Goal: Task Accomplishment & Management: Use online tool/utility

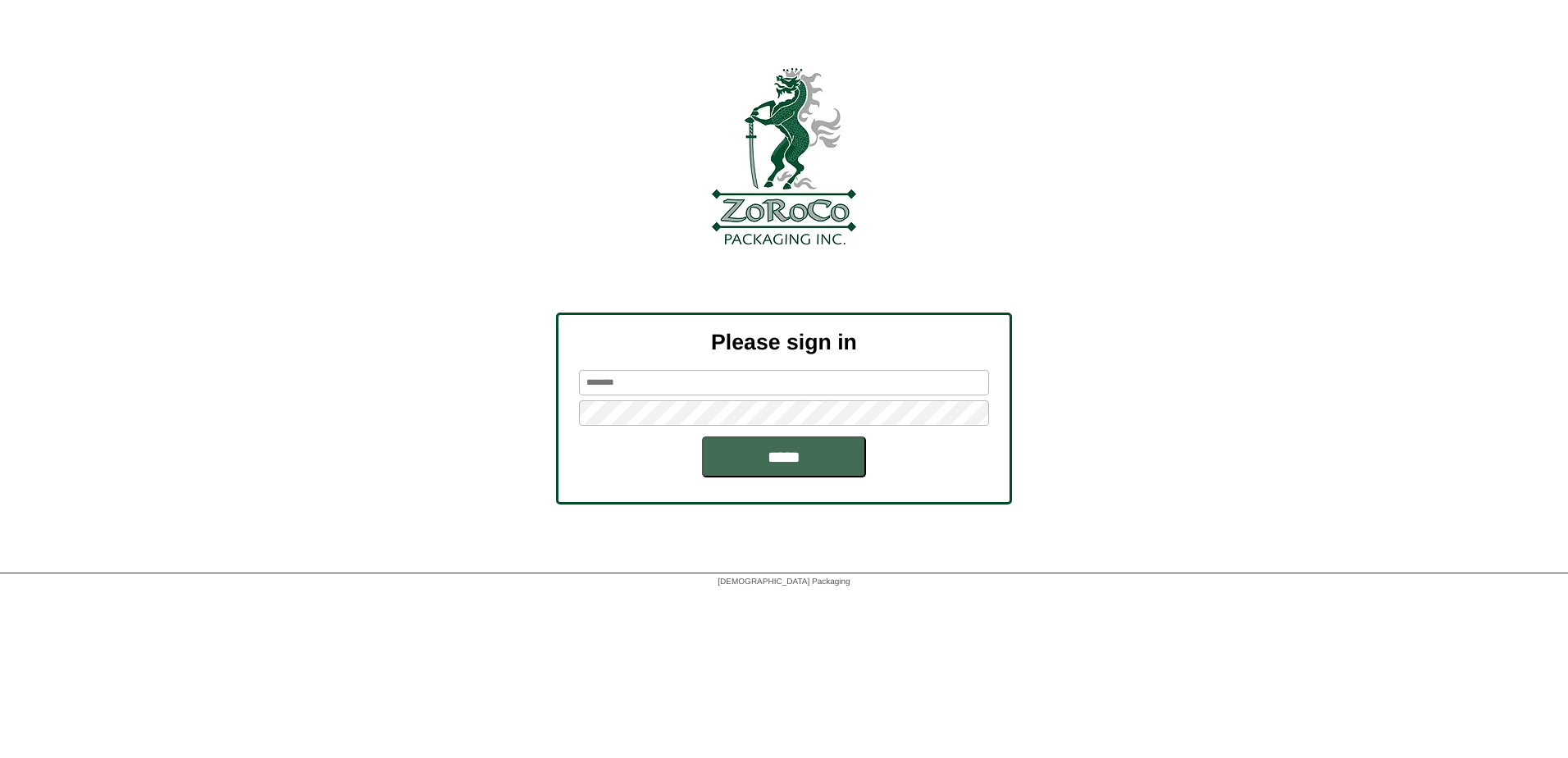
type input "******"
click at [789, 443] on input "*****" at bounding box center [784, 457] width 164 height 41
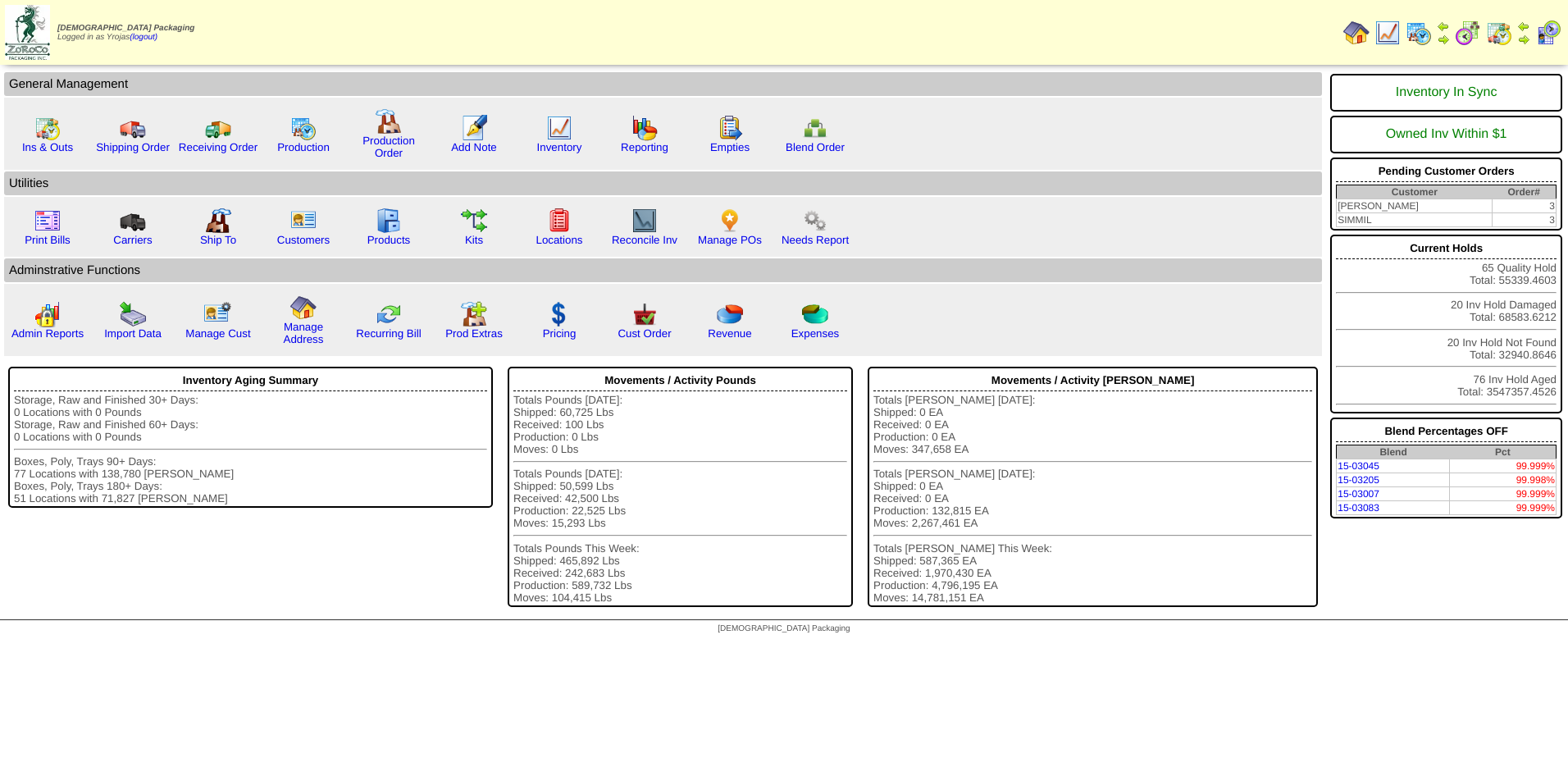
click at [1420, 32] on img at bounding box center [1418, 32] width 26 height 26
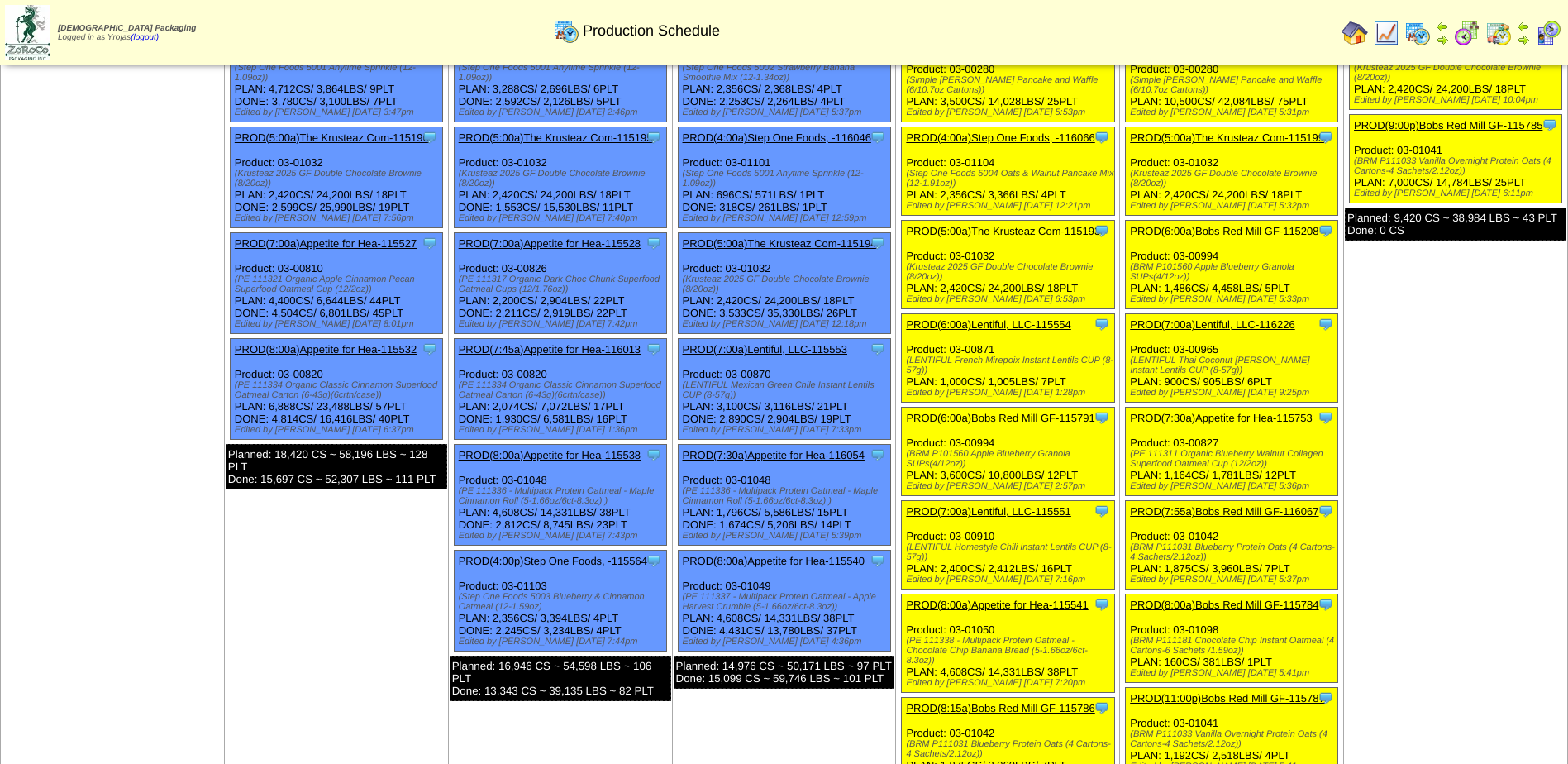
scroll to position [165, 0]
